Goal: Find specific page/section: Find specific page/section

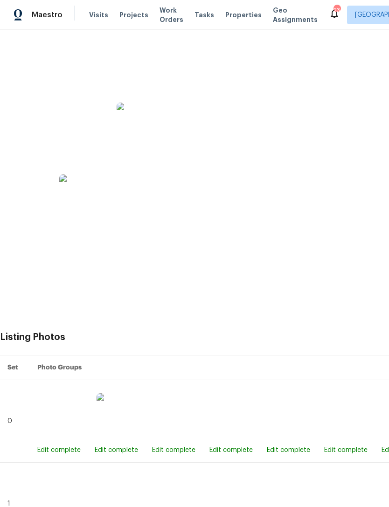
scroll to position [334, 0]
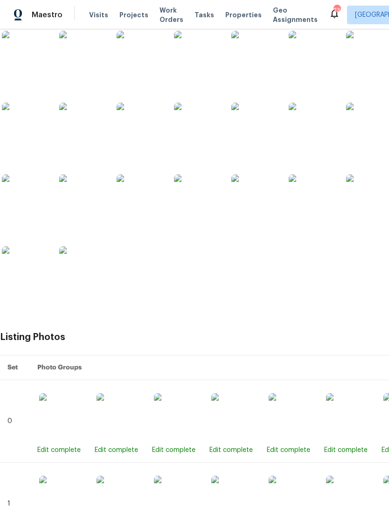
click at [316, 207] on img at bounding box center [312, 197] width 47 height 47
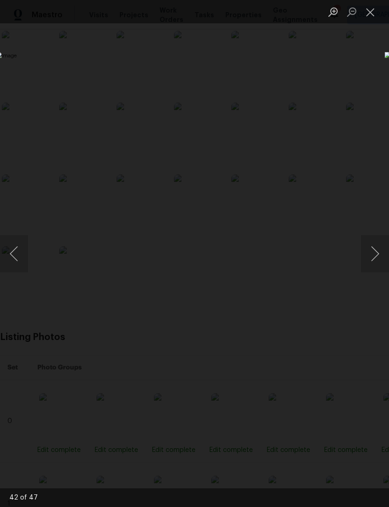
click at [371, 254] on button "Next image" at bounding box center [375, 253] width 28 height 37
click at [373, 255] on button "Next image" at bounding box center [375, 253] width 28 height 37
click at [375, 253] on button "Next image" at bounding box center [375, 253] width 28 height 37
click at [373, 251] on button "Next image" at bounding box center [375, 253] width 28 height 37
click at [376, 253] on button "Next image" at bounding box center [375, 253] width 28 height 37
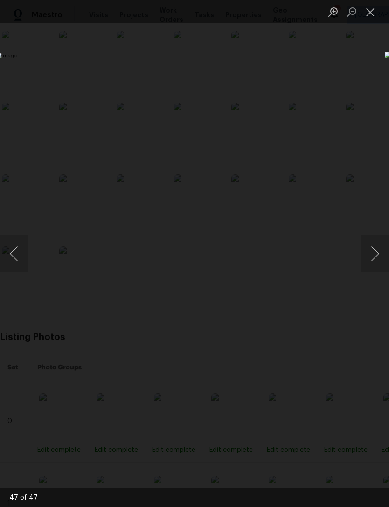
click at [377, 251] on button "Next image" at bounding box center [375, 253] width 28 height 37
click at [376, 256] on button "Next image" at bounding box center [375, 253] width 28 height 37
click at [378, 257] on button "Next image" at bounding box center [375, 253] width 28 height 37
click at [374, 256] on button "Next image" at bounding box center [375, 253] width 28 height 37
click at [378, 259] on button "Next image" at bounding box center [375, 253] width 28 height 37
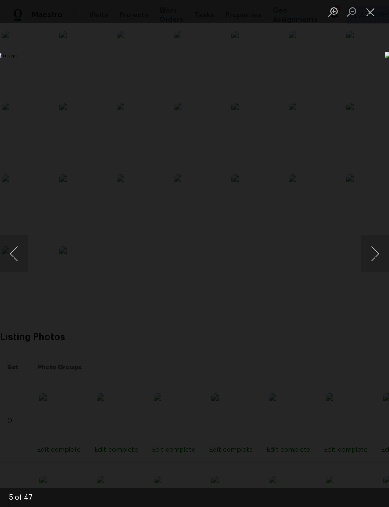
click at [382, 256] on button "Next image" at bounding box center [375, 253] width 28 height 37
click at [378, 257] on button "Next image" at bounding box center [375, 253] width 28 height 37
click at [374, 262] on button "Next image" at bounding box center [375, 253] width 28 height 37
click at [375, 259] on button "Next image" at bounding box center [375, 253] width 28 height 37
click at [369, 16] on button "Close lightbox" at bounding box center [370, 12] width 19 height 16
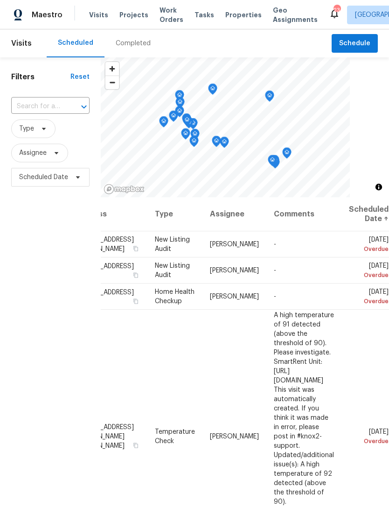
click at [128, 41] on div "Completed" at bounding box center [133, 43] width 35 height 9
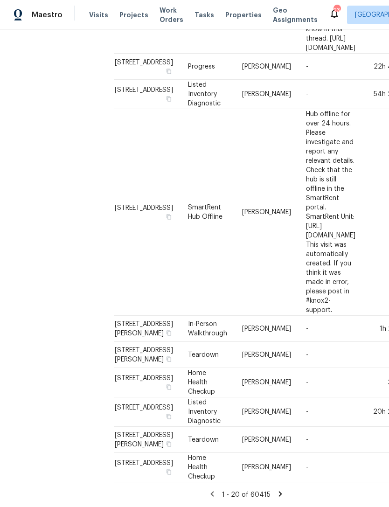
scroll to position [30, 0]
click at [281, 491] on icon at bounding box center [280, 493] width 8 height 8
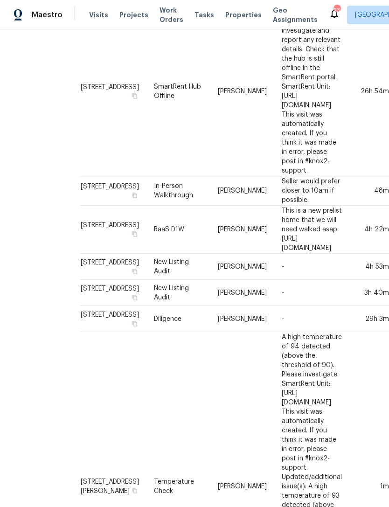
scroll to position [491, 34]
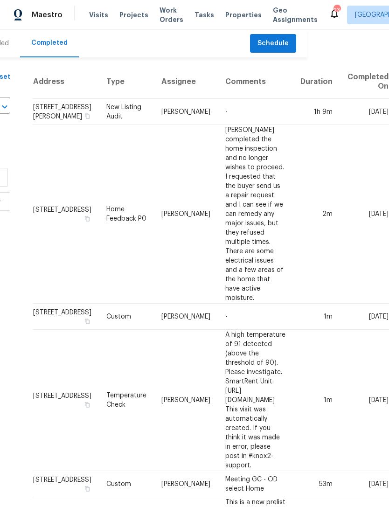
scroll to position [0, 134]
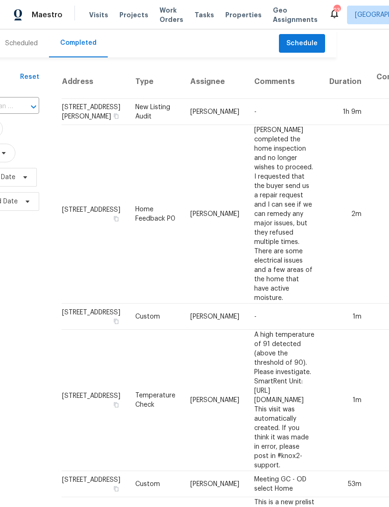
scroll to position [0, 52]
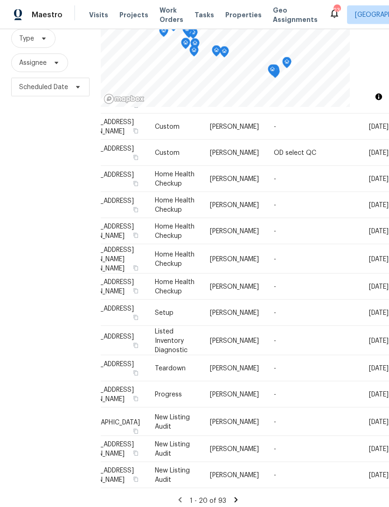
scroll to position [30, 0]
click at [232, 496] on icon at bounding box center [236, 500] width 8 height 8
